Goal: Information Seeking & Learning: Learn about a topic

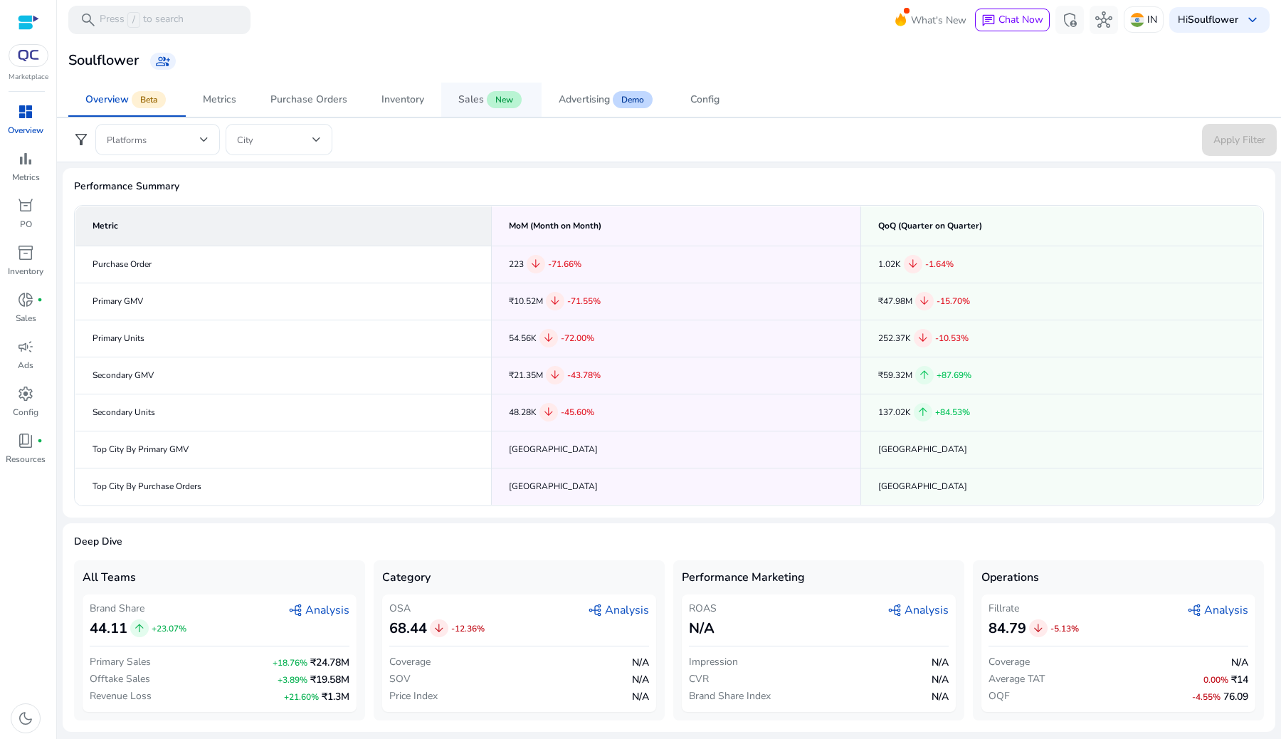
click at [499, 110] on span "Sales New" at bounding box center [491, 100] width 66 height 34
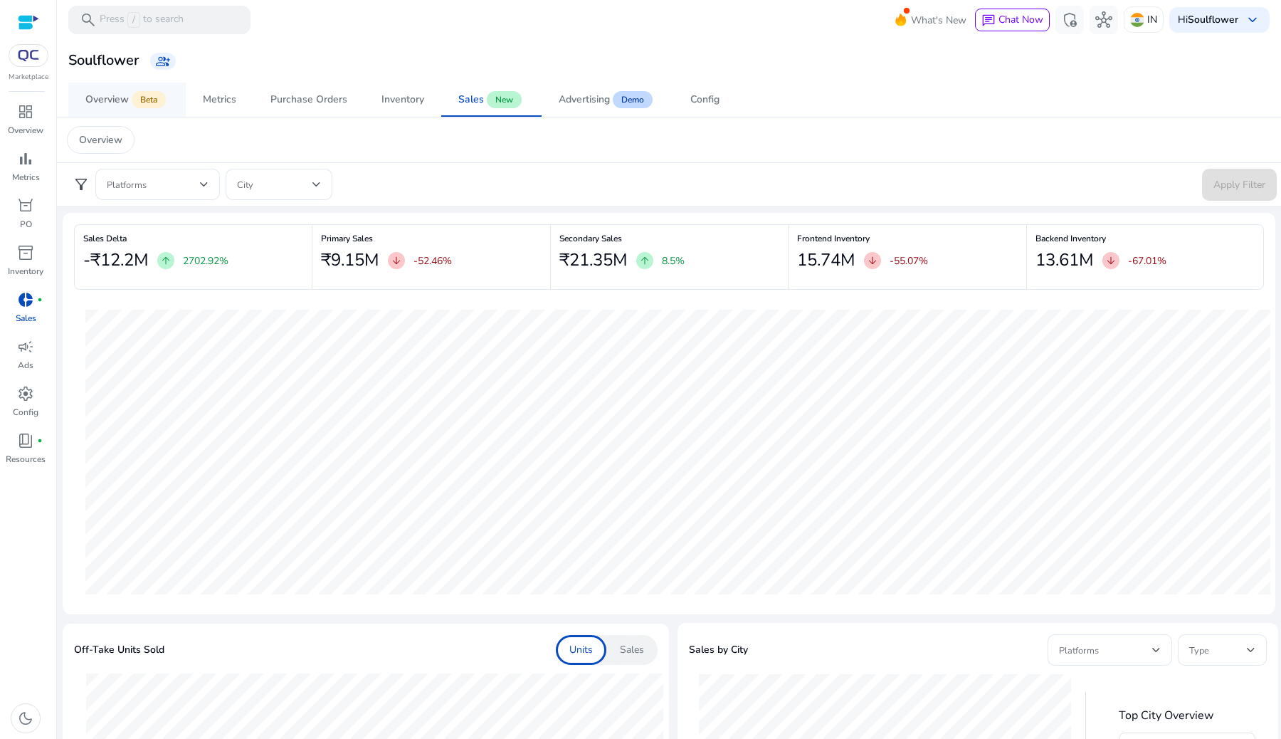
click at [113, 114] on span "Overview Beta" at bounding box center [126, 100] width 83 height 34
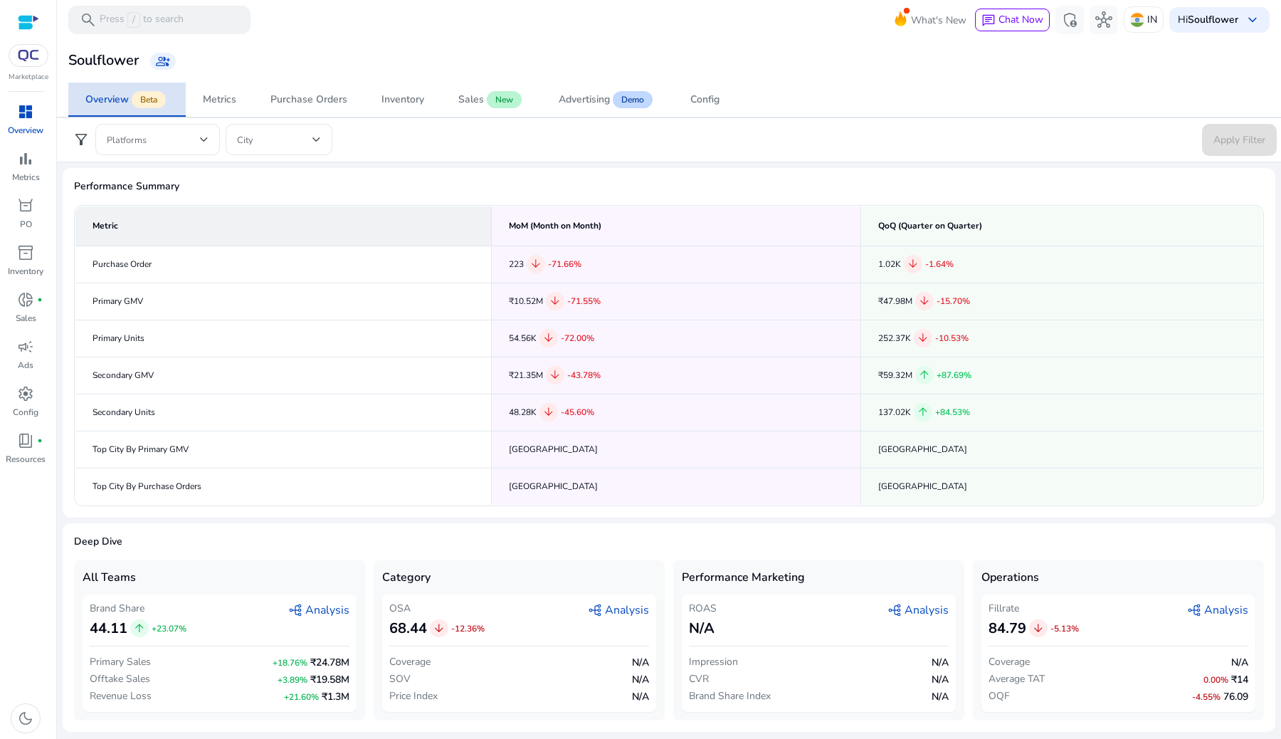
click at [113, 114] on span "Overview Beta" at bounding box center [126, 100] width 83 height 34
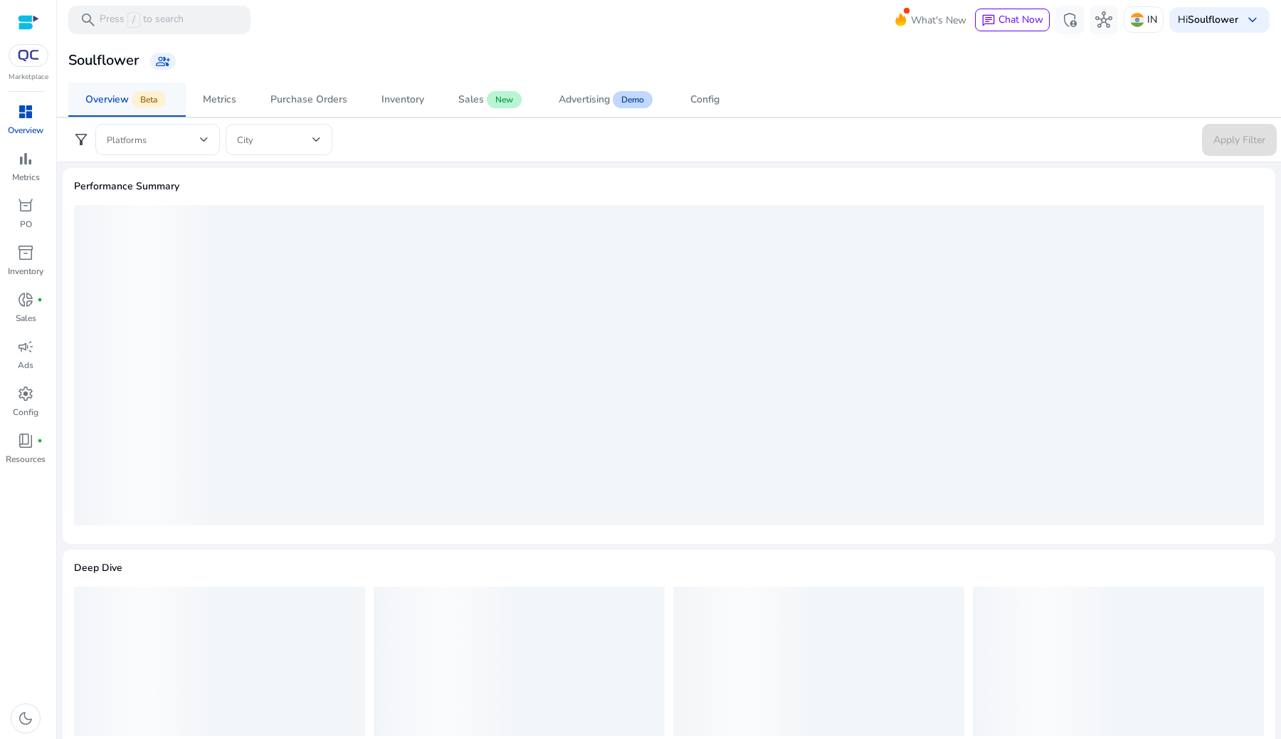
click at [113, 114] on span "Overview Beta" at bounding box center [126, 100] width 83 height 34
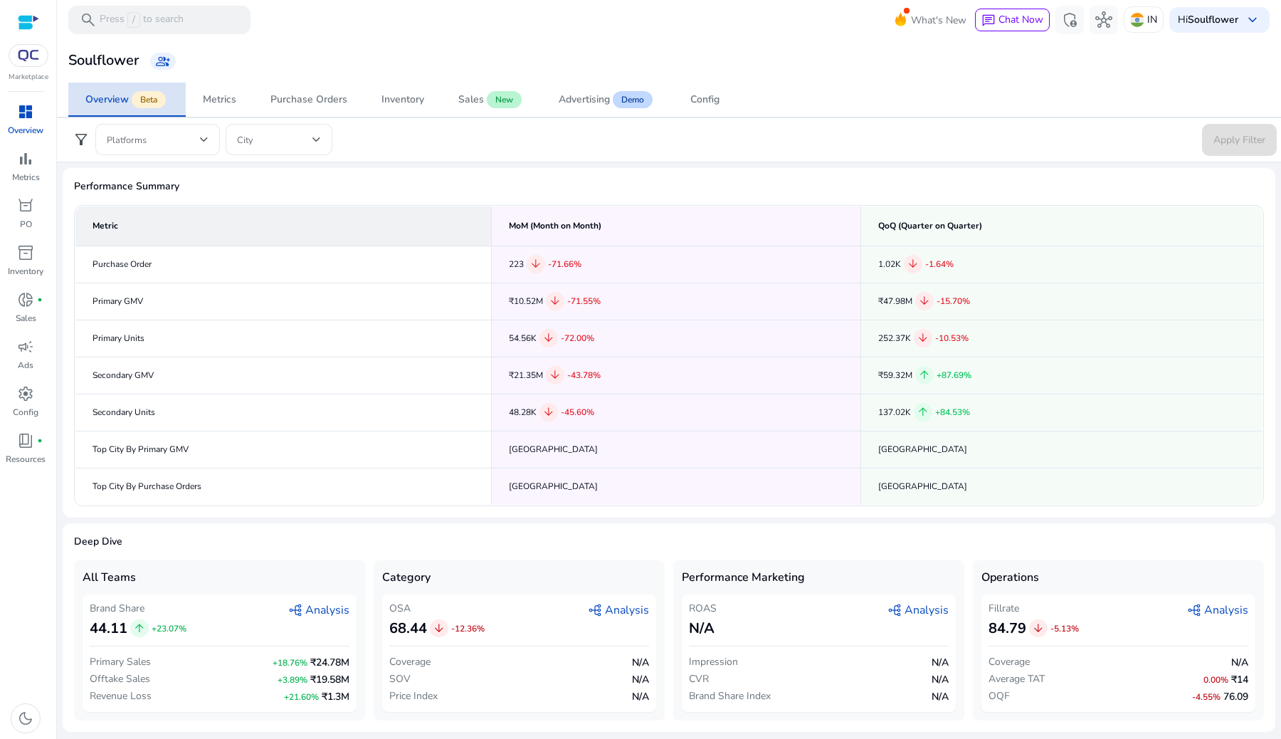
click at [184, 93] on link "Overview Beta" at bounding box center [126, 100] width 117 height 34
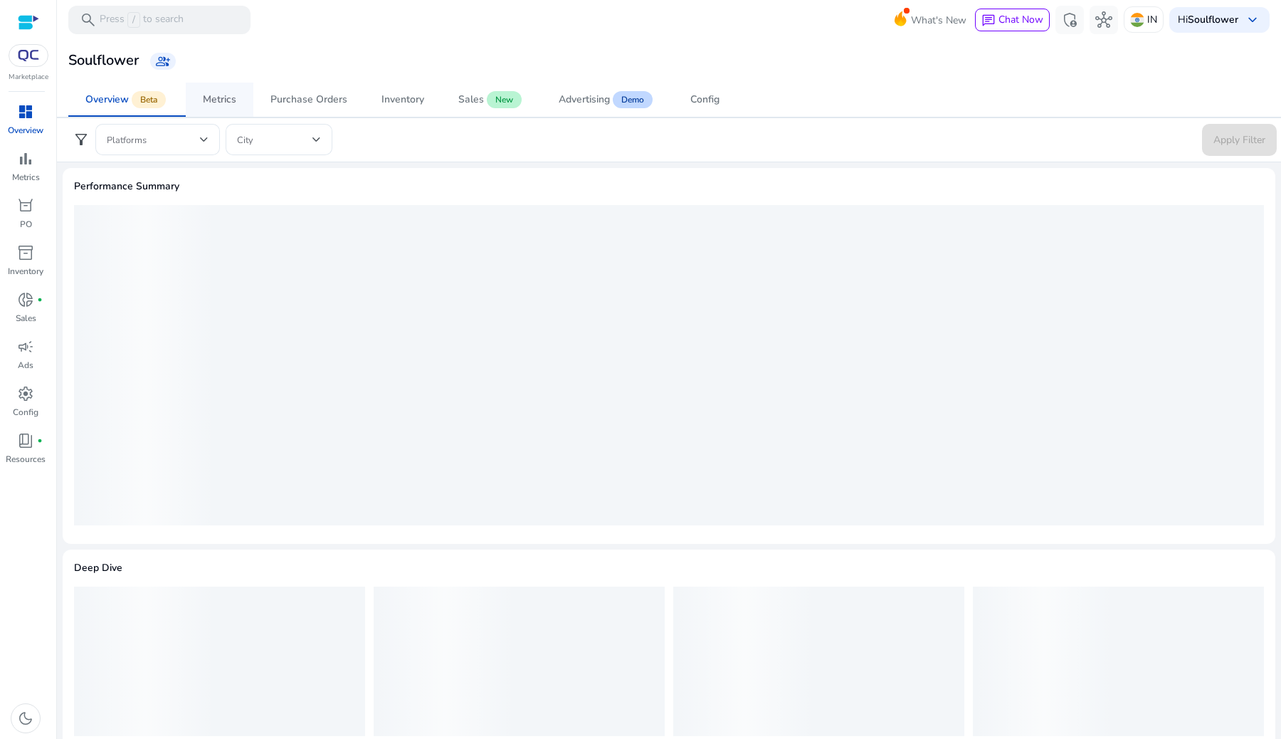
click at [236, 103] on div "Metrics" at bounding box center [219, 100] width 33 height 10
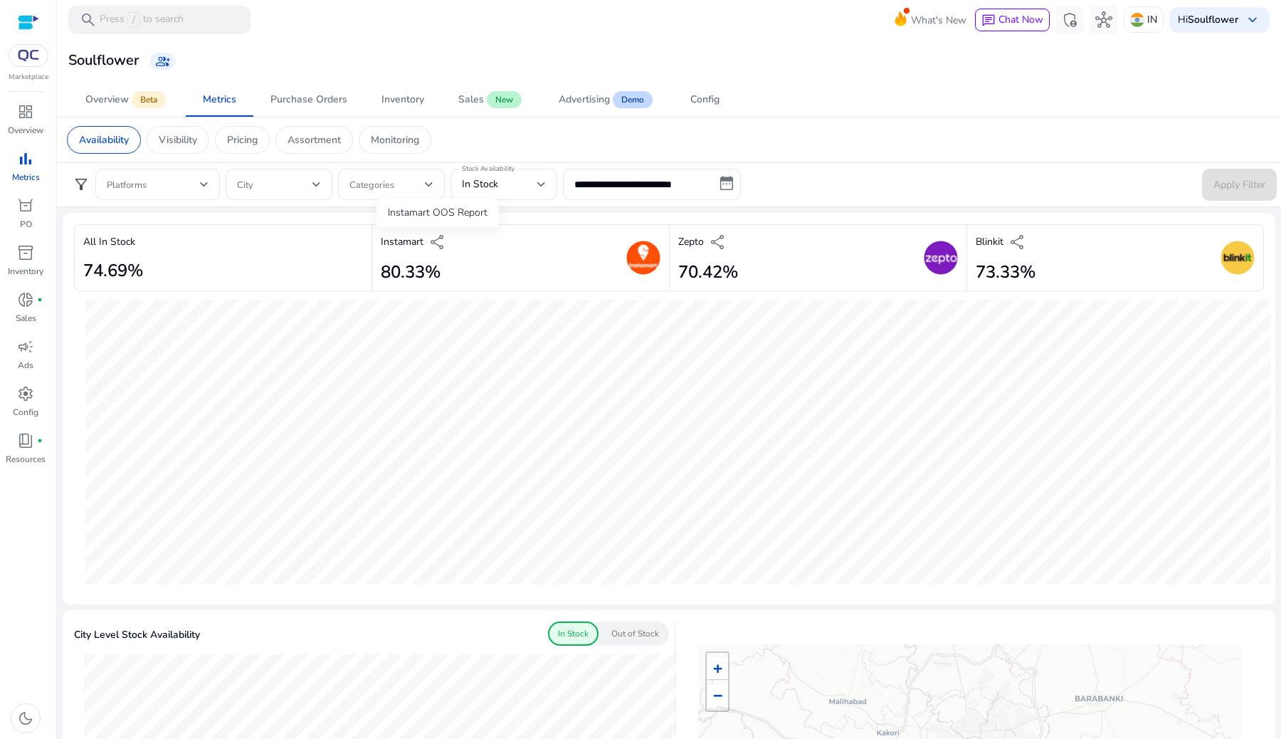
click at [444, 243] on span "share" at bounding box center [437, 242] width 17 height 17
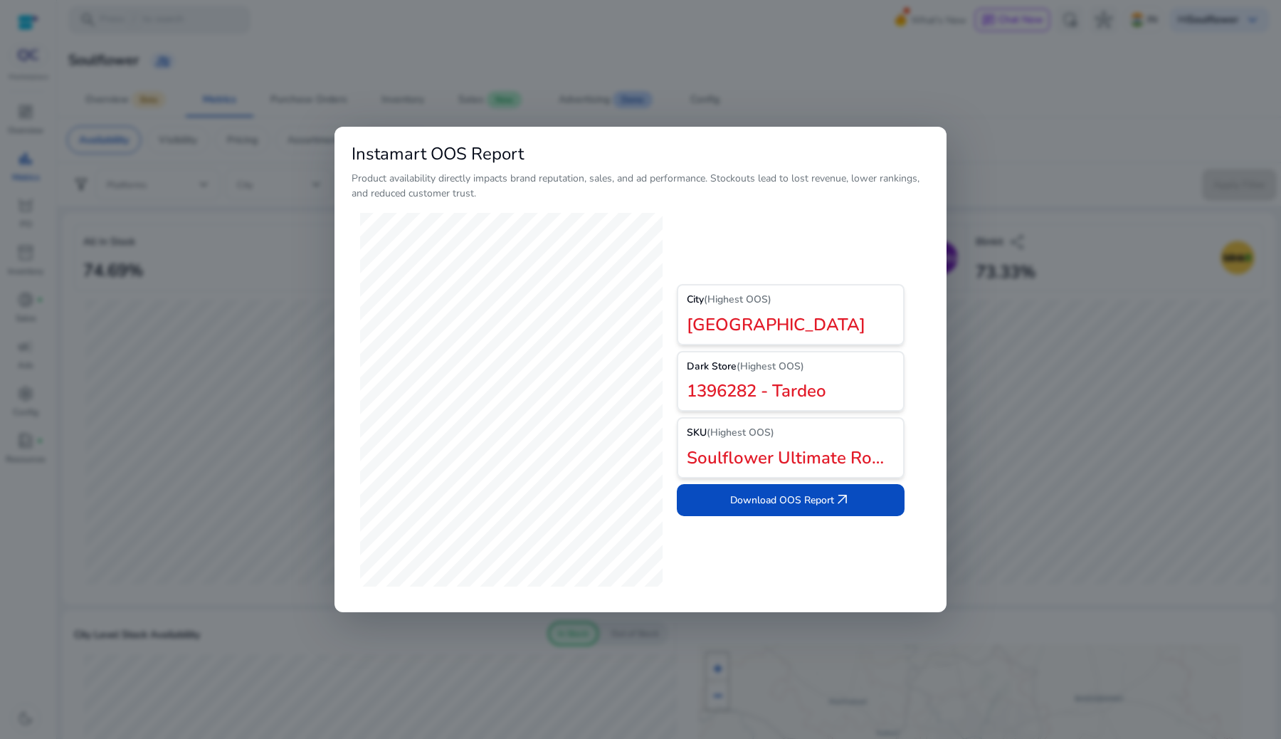
click at [230, 175] on div at bounding box center [640, 369] width 1281 height 739
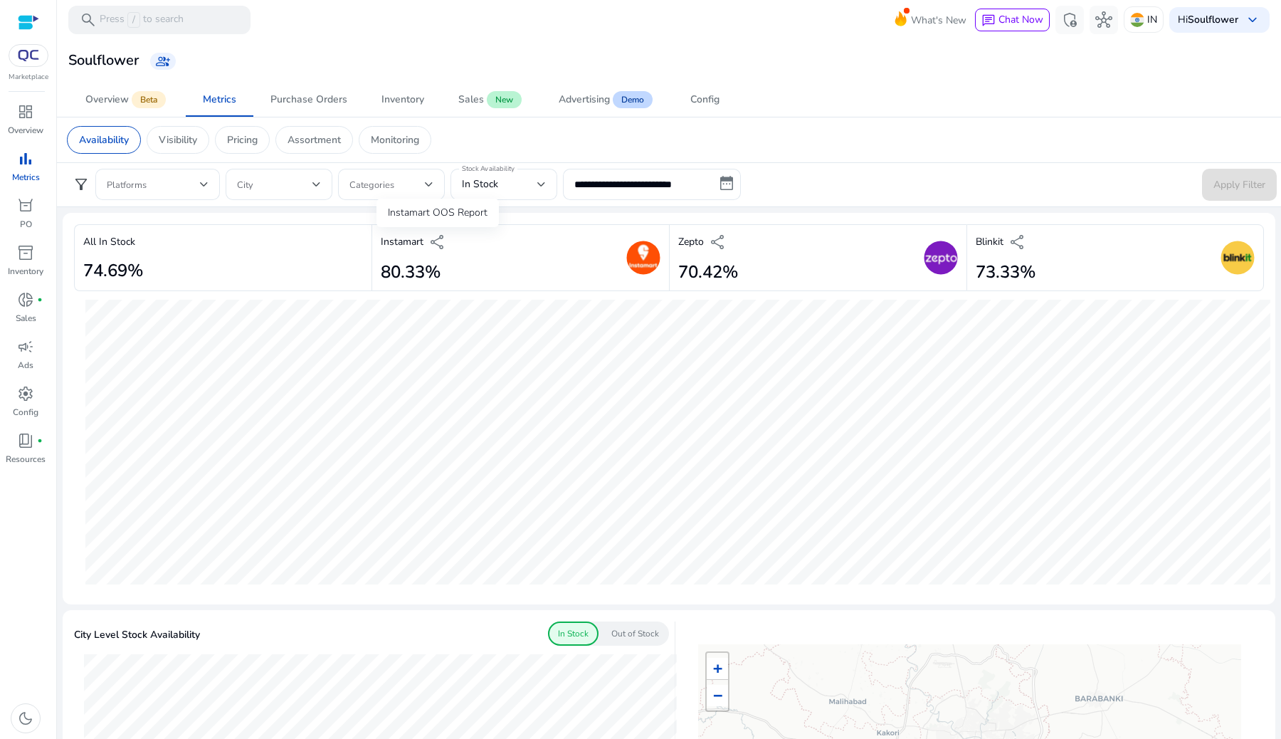
click at [443, 234] on span "share" at bounding box center [437, 242] width 17 height 17
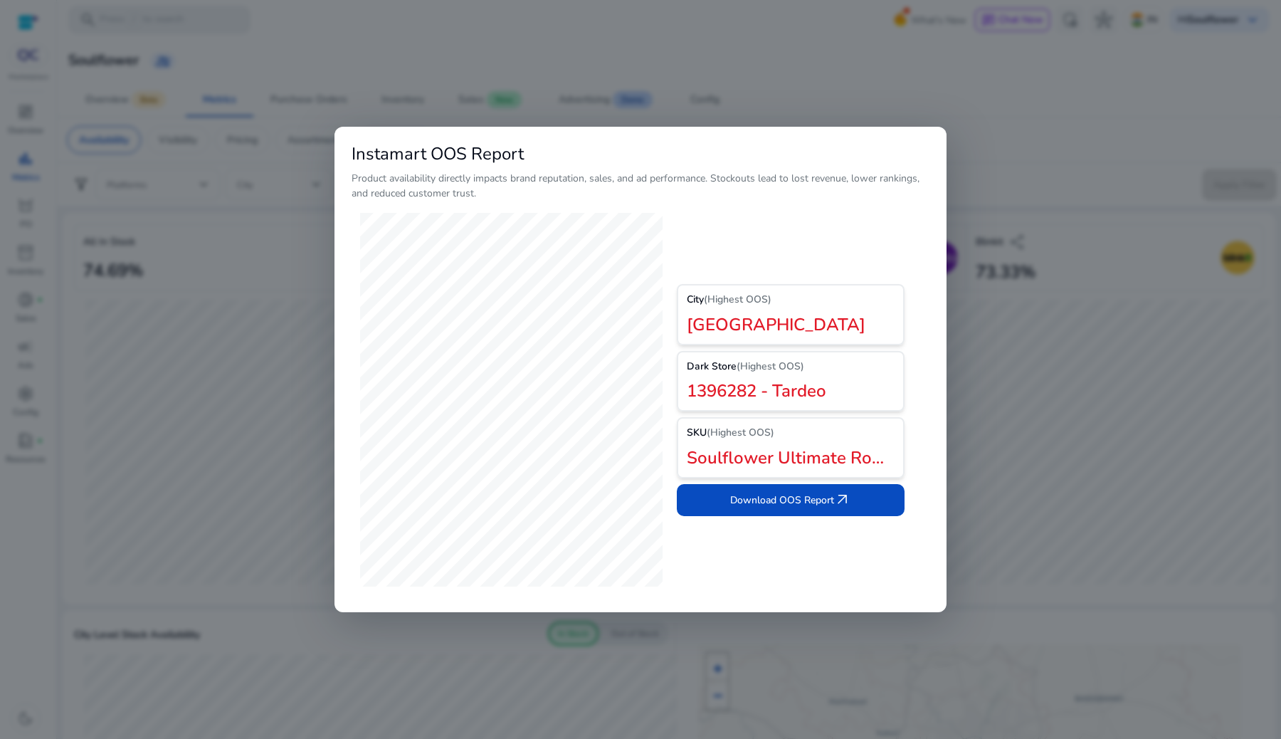
click at [192, 460] on div at bounding box center [640, 369] width 1281 height 739
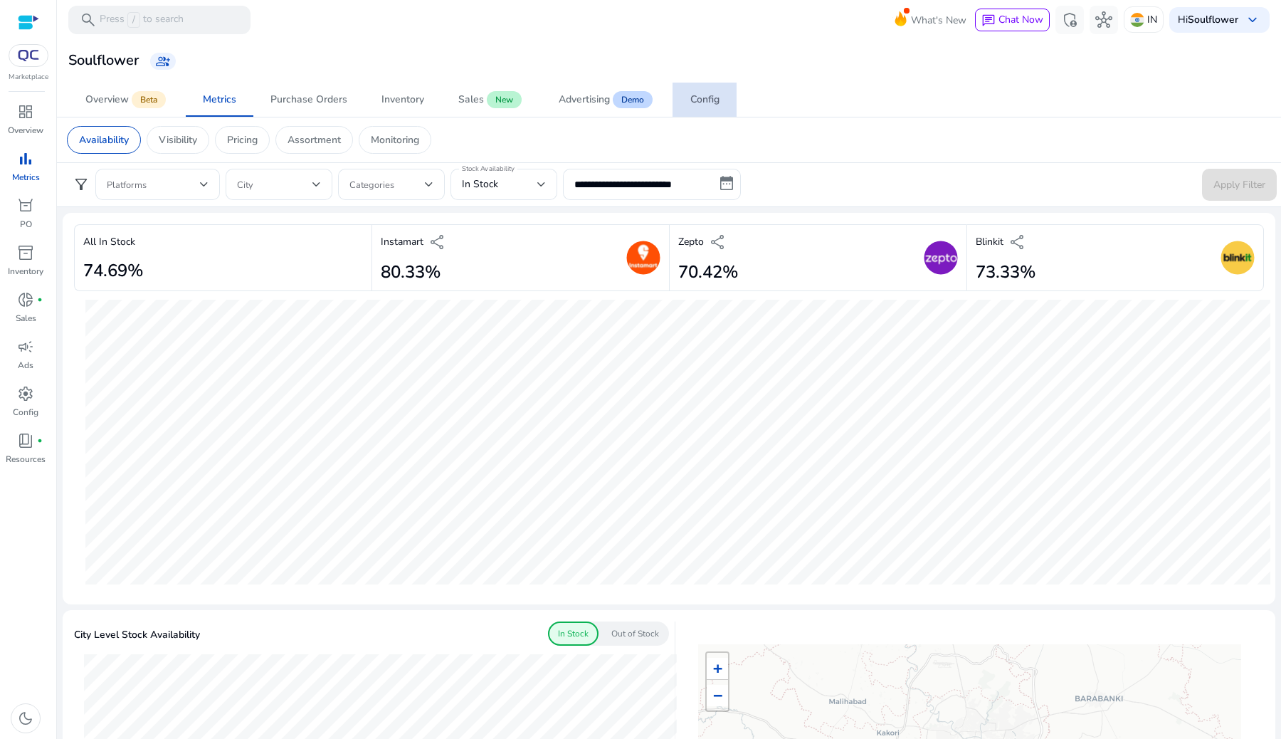
click at [709, 109] on span "Config" at bounding box center [705, 100] width 29 height 34
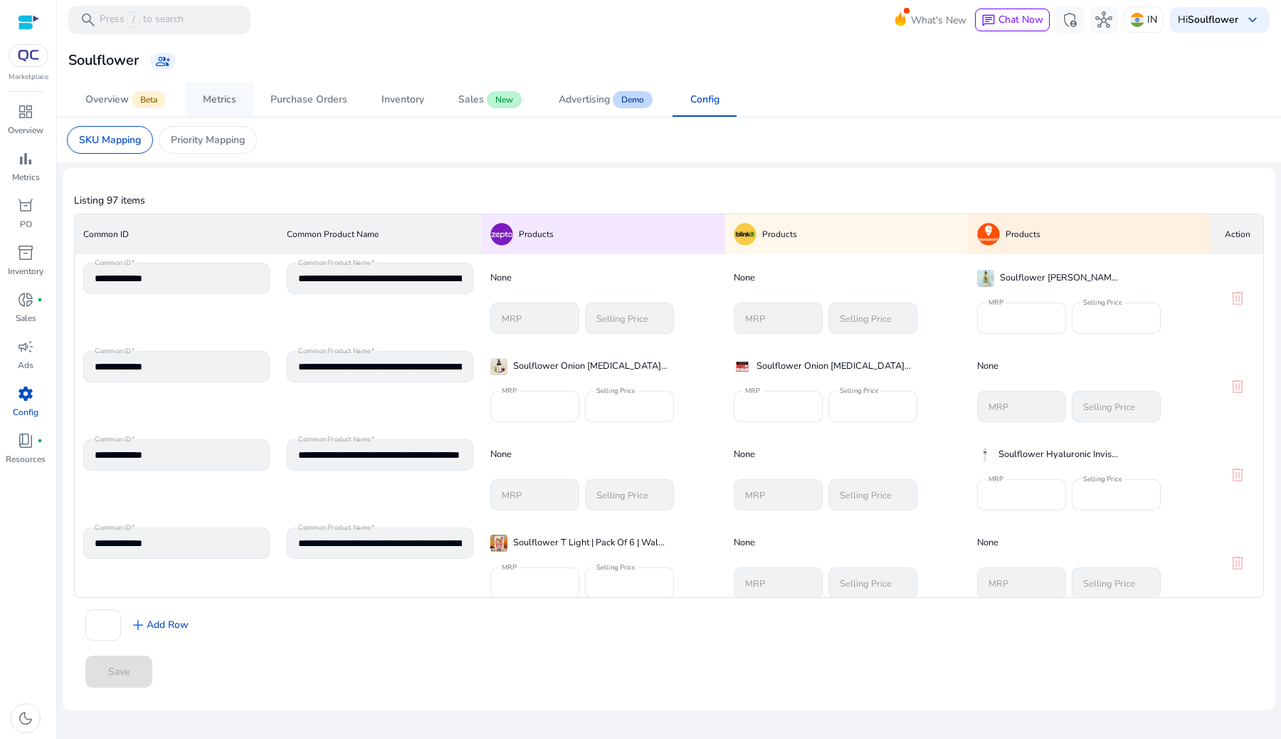
click at [217, 95] on div "Metrics" at bounding box center [219, 100] width 33 height 10
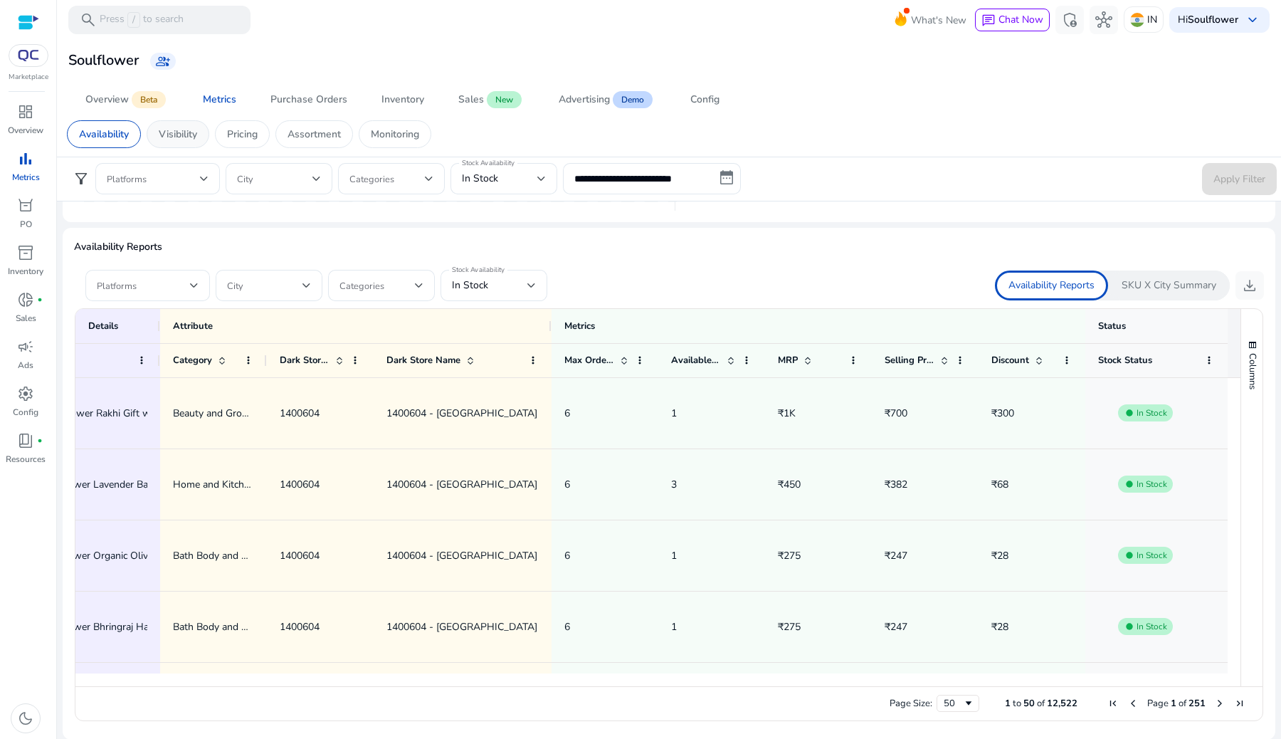
click at [187, 143] on div "Visibility" at bounding box center [178, 134] width 63 height 28
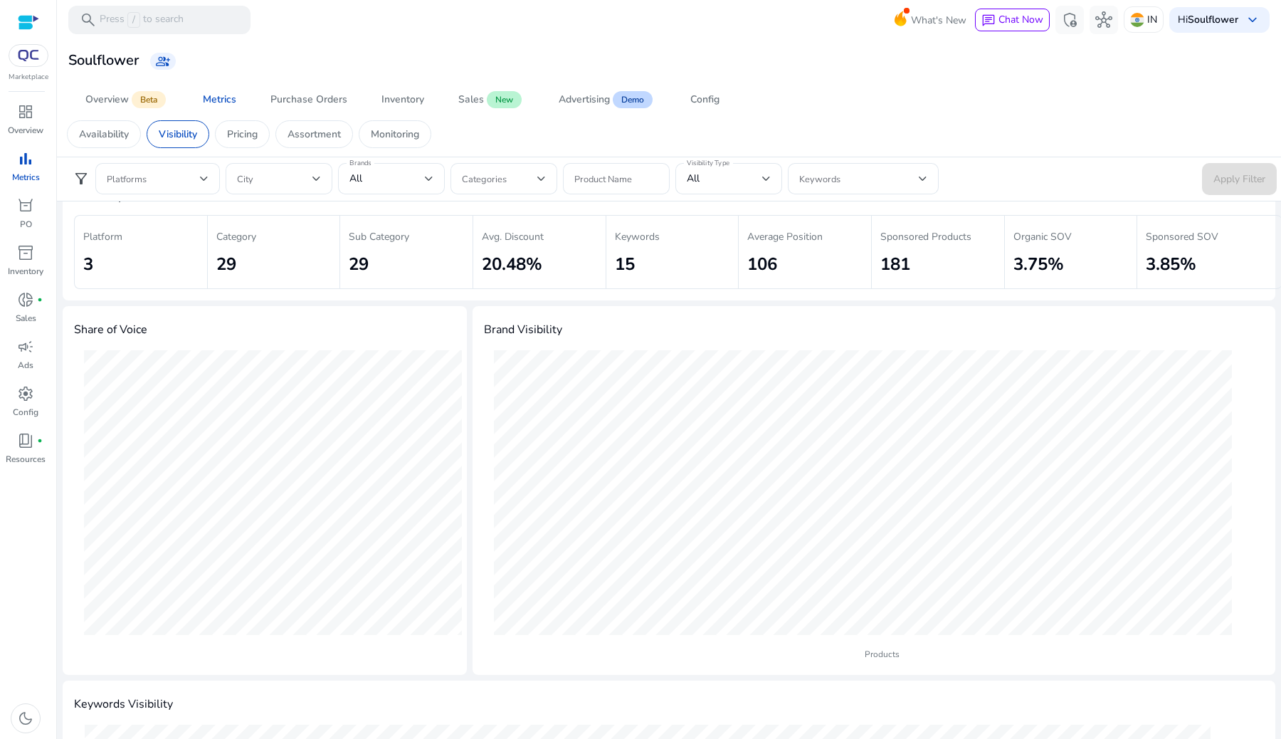
scroll to position [41, 0]
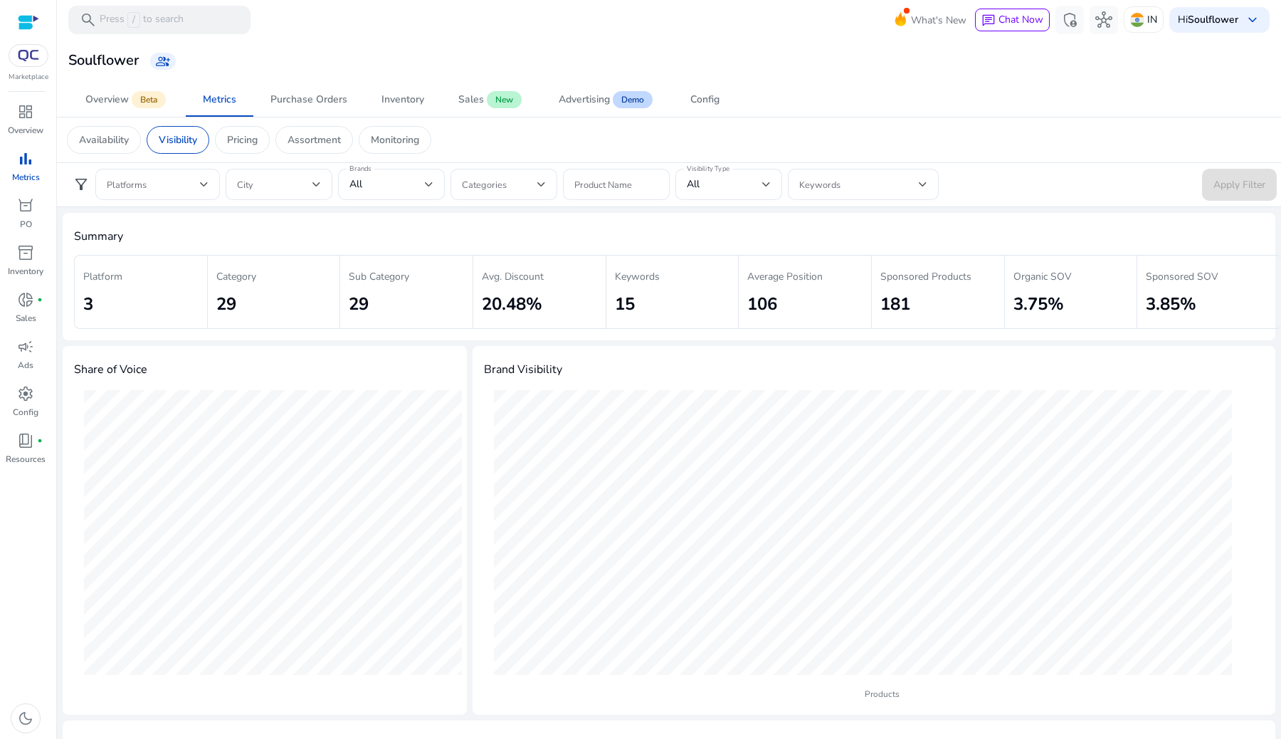
scroll to position [41, 0]
